Goal: Find contact information: Obtain details needed to contact an individual or organization

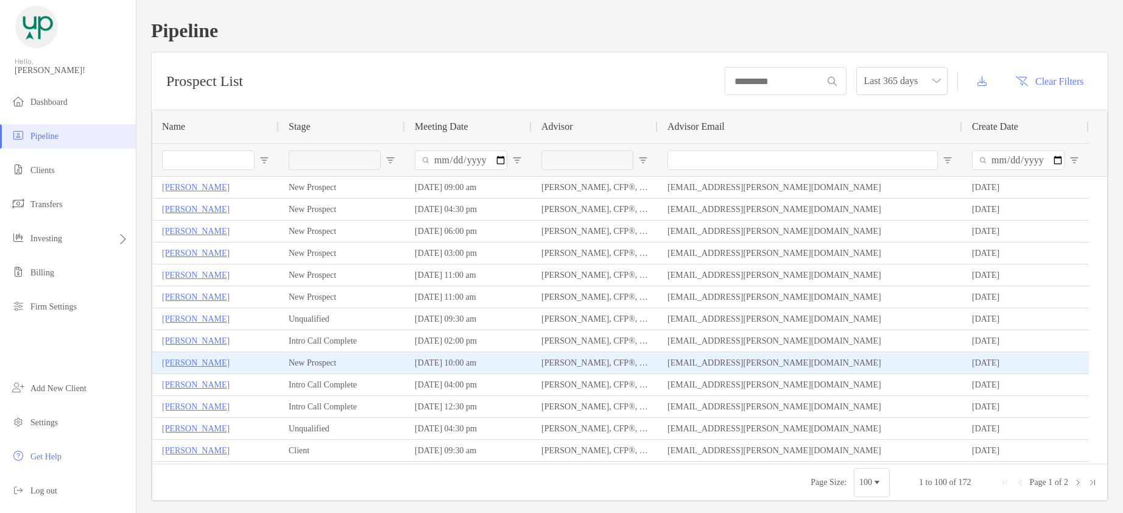
click at [186, 361] on p "[PERSON_NAME]" at bounding box center [196, 362] width 68 height 15
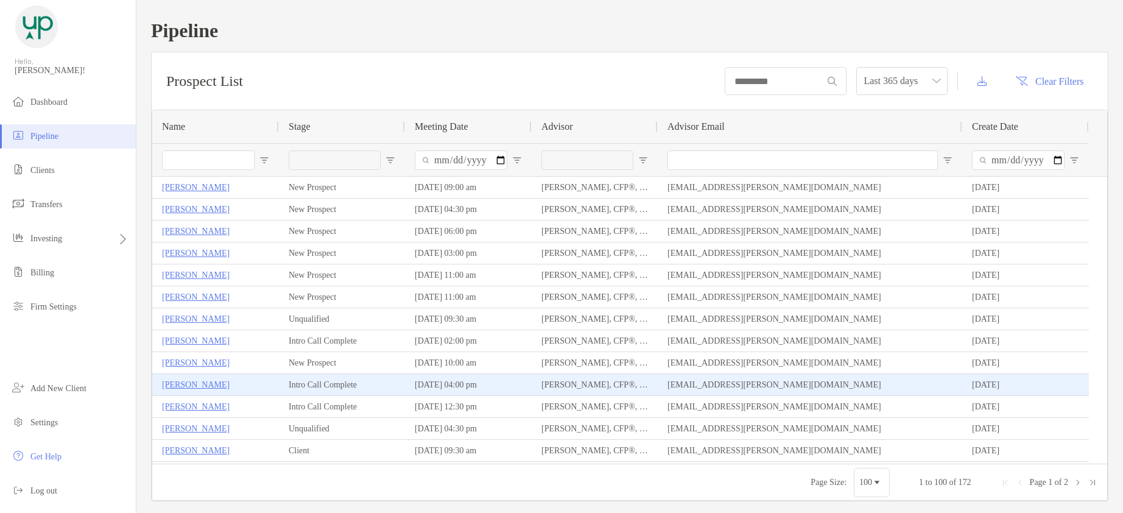
click at [199, 379] on p "Levi Werkman" at bounding box center [196, 384] width 68 height 15
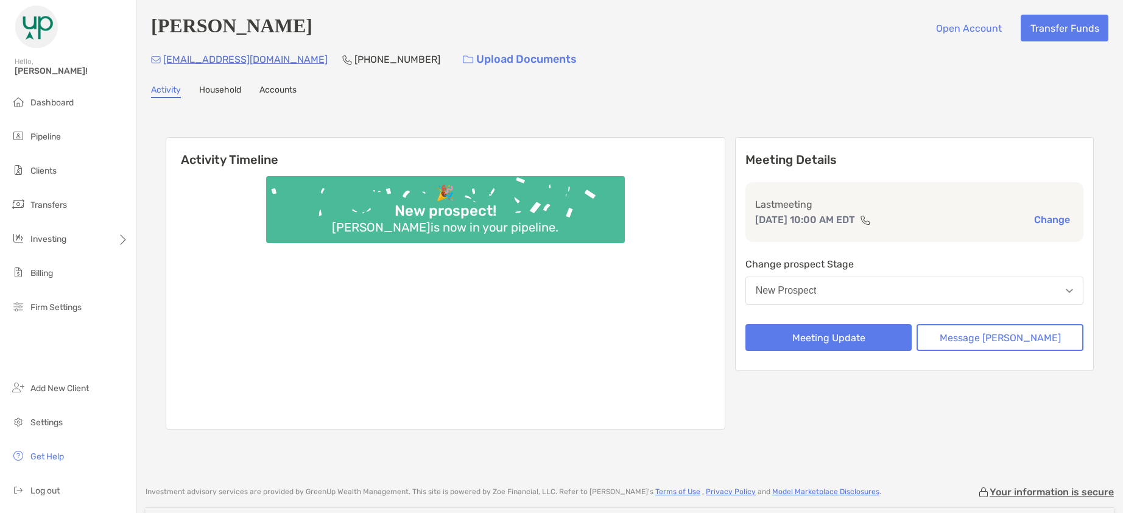
click at [355, 58] on p "[PHONE_NUMBER]" at bounding box center [398, 59] width 86 height 15
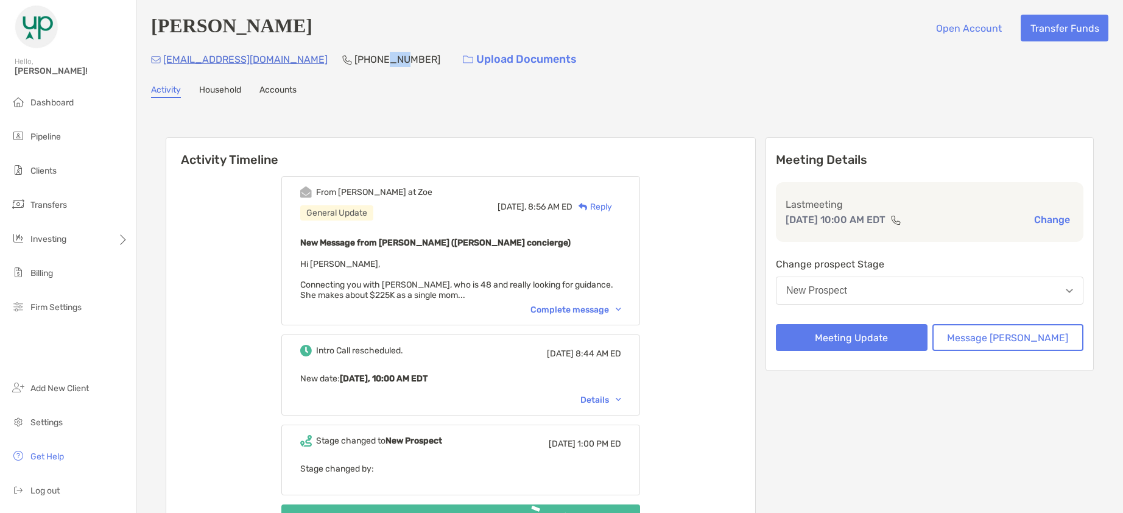
drag, startPoint x: 0, startPoint y: 0, endPoint x: 344, endPoint y: 58, distance: 348.4
click at [355, 58] on p "[PHONE_NUMBER]" at bounding box center [398, 59] width 86 height 15
copy p "[PHONE_NUMBER]"
click at [573, 308] on div "Complete message" at bounding box center [576, 310] width 91 height 10
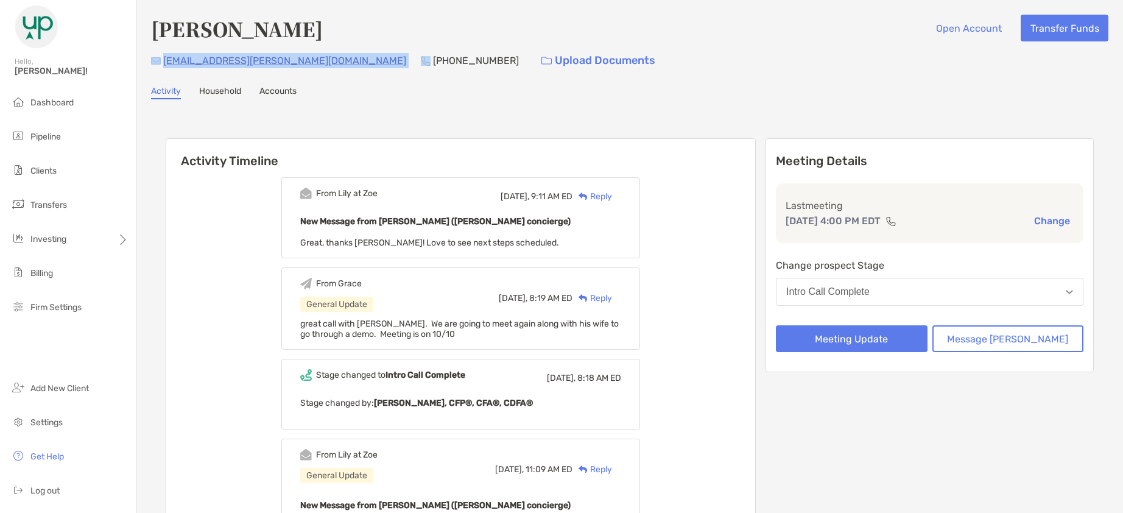
drag, startPoint x: 288, startPoint y: 62, endPoint x: 157, endPoint y: 59, distance: 131.6
click at [157, 59] on div "[EMAIL_ADDRESS][PERSON_NAME][DOMAIN_NAME] [PHONE_NUMBER] Upload Documents" at bounding box center [630, 61] width 958 height 26
copy div "[EMAIL_ADDRESS][PERSON_NAME][DOMAIN_NAME]"
